Goal: Navigation & Orientation: Find specific page/section

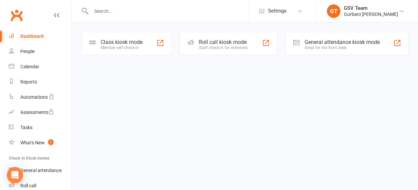
click at [140, 44] on div "Class kiosk mode" at bounding box center [122, 42] width 42 height 6
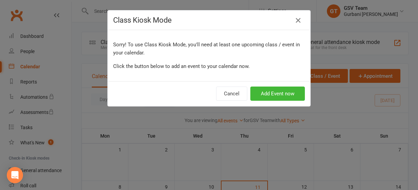
click at [301, 20] on icon "button" at bounding box center [298, 20] width 8 height 8
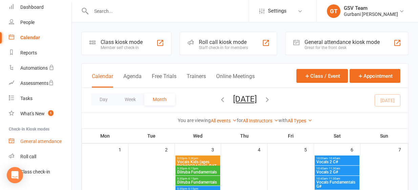
scroll to position [44, 0]
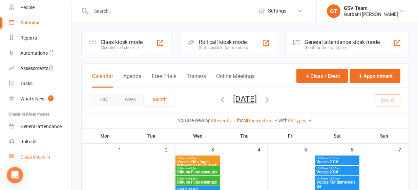
click at [43, 158] on div "Class check-in" at bounding box center [35, 157] width 30 height 5
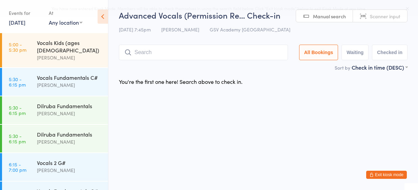
click at [408, 7] on icon at bounding box center [407, 8] width 5 height 5
click at [102, 16] on icon at bounding box center [103, 16] width 11 height 14
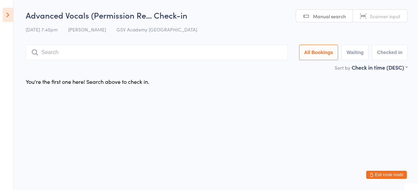
click at [4, 15] on icon at bounding box center [8, 15] width 11 height 14
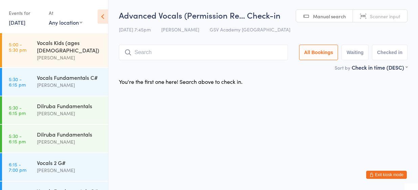
click at [387, 176] on button "Exit kiosk mode" at bounding box center [386, 175] width 41 height 8
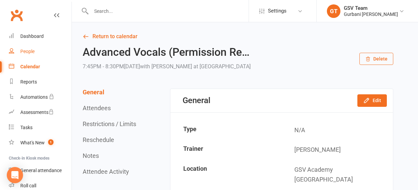
click at [19, 47] on link "People" at bounding box center [40, 51] width 63 height 15
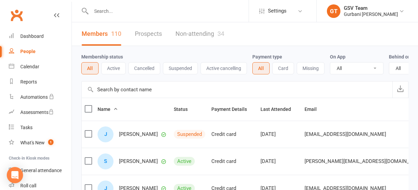
click at [107, 67] on button "Active" at bounding box center [113, 68] width 24 height 12
